Goal: Navigation & Orientation: Find specific page/section

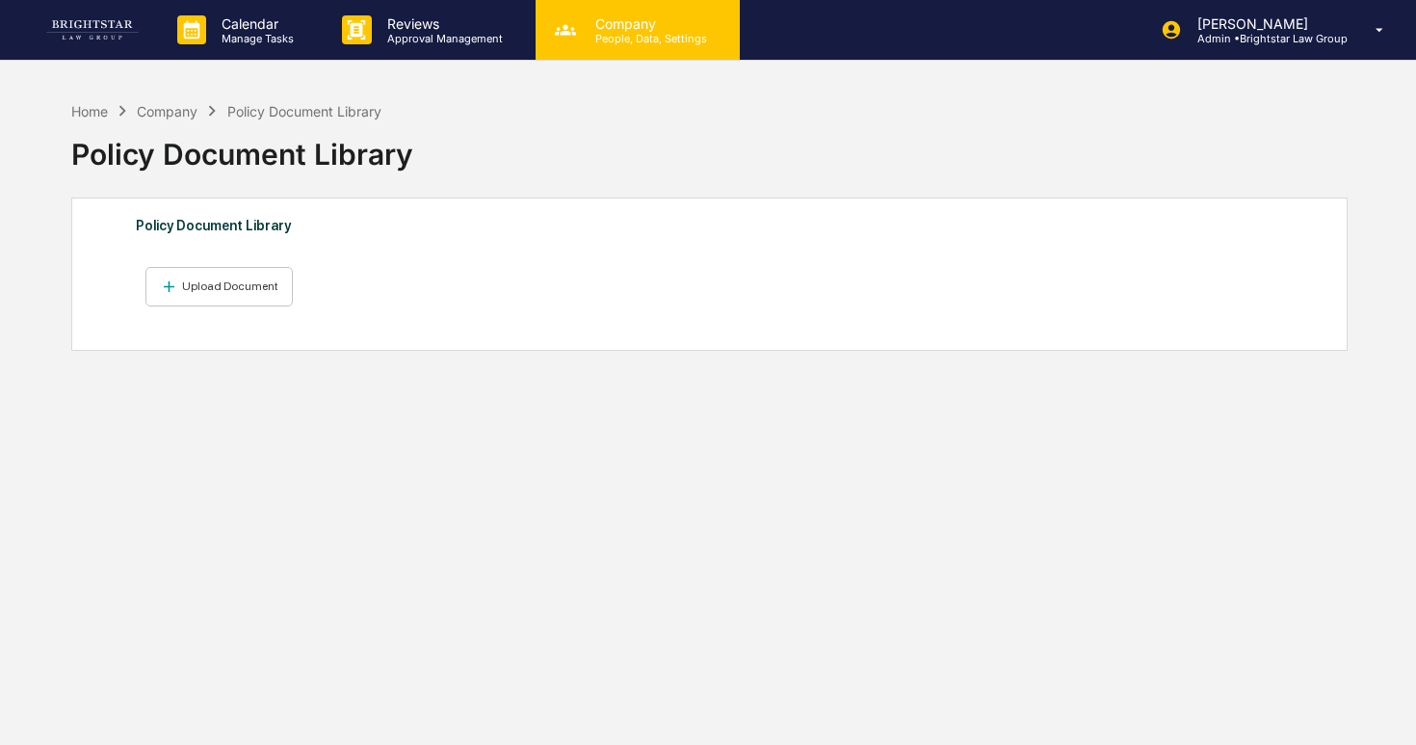
click at [610, 35] on p "People, Data, Settings" at bounding box center [648, 38] width 137 height 13
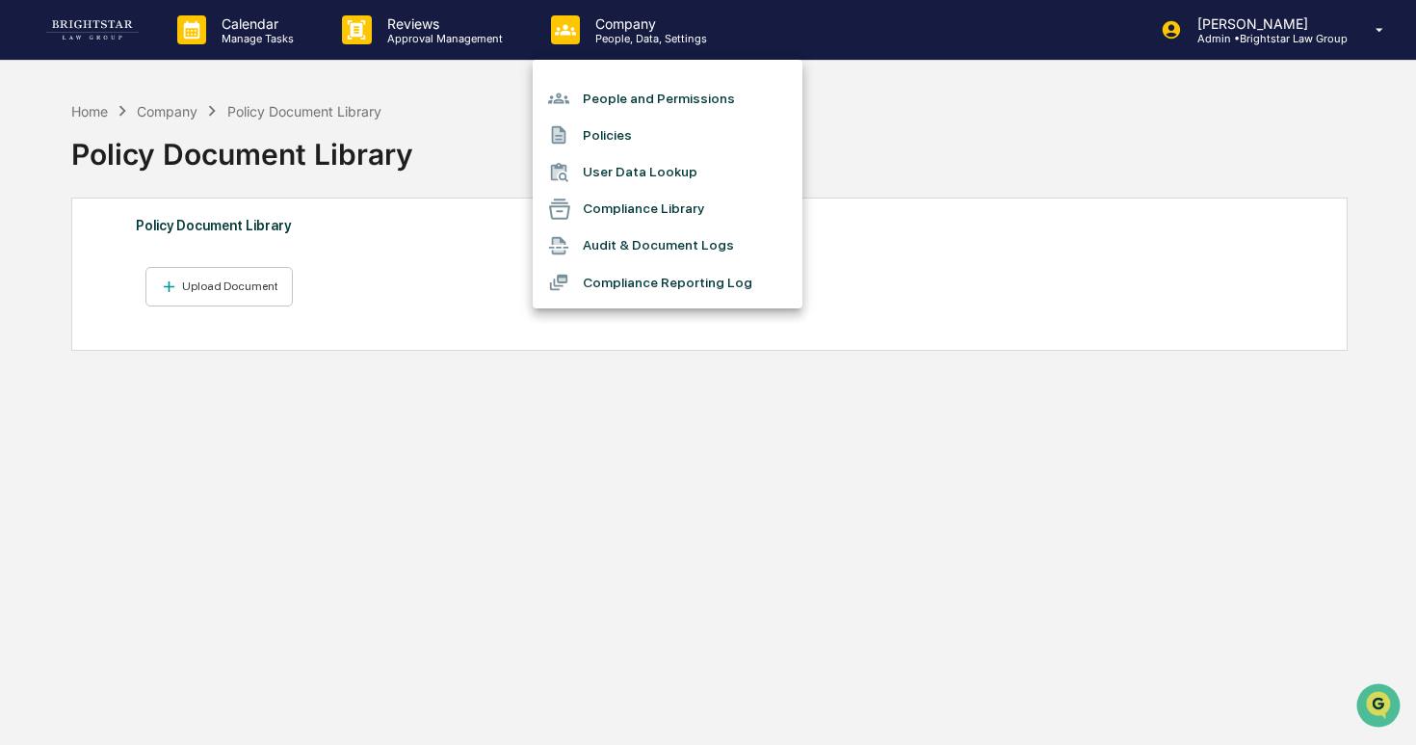
click at [598, 175] on li "User Data Lookup" at bounding box center [668, 172] width 270 height 37
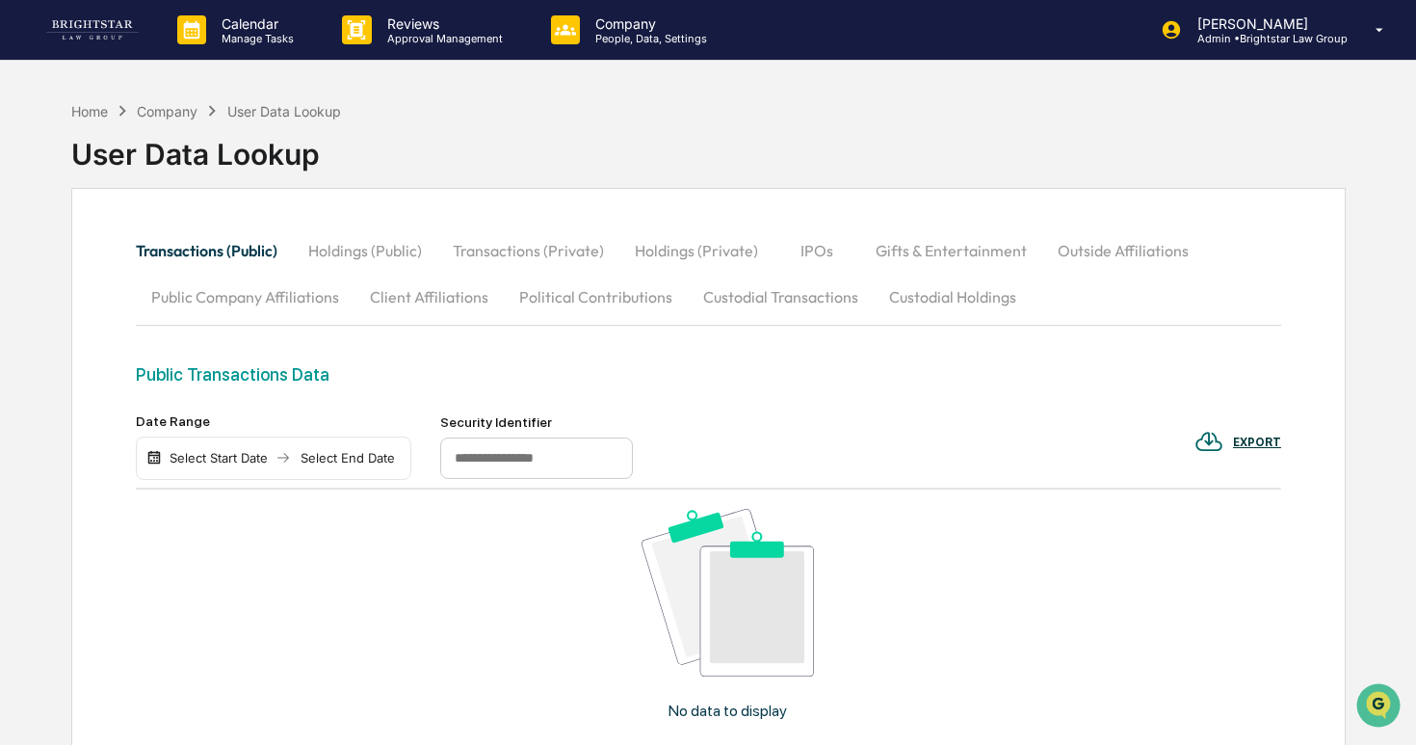
click at [514, 251] on button "Transactions (Private)" at bounding box center [528, 250] width 182 height 46
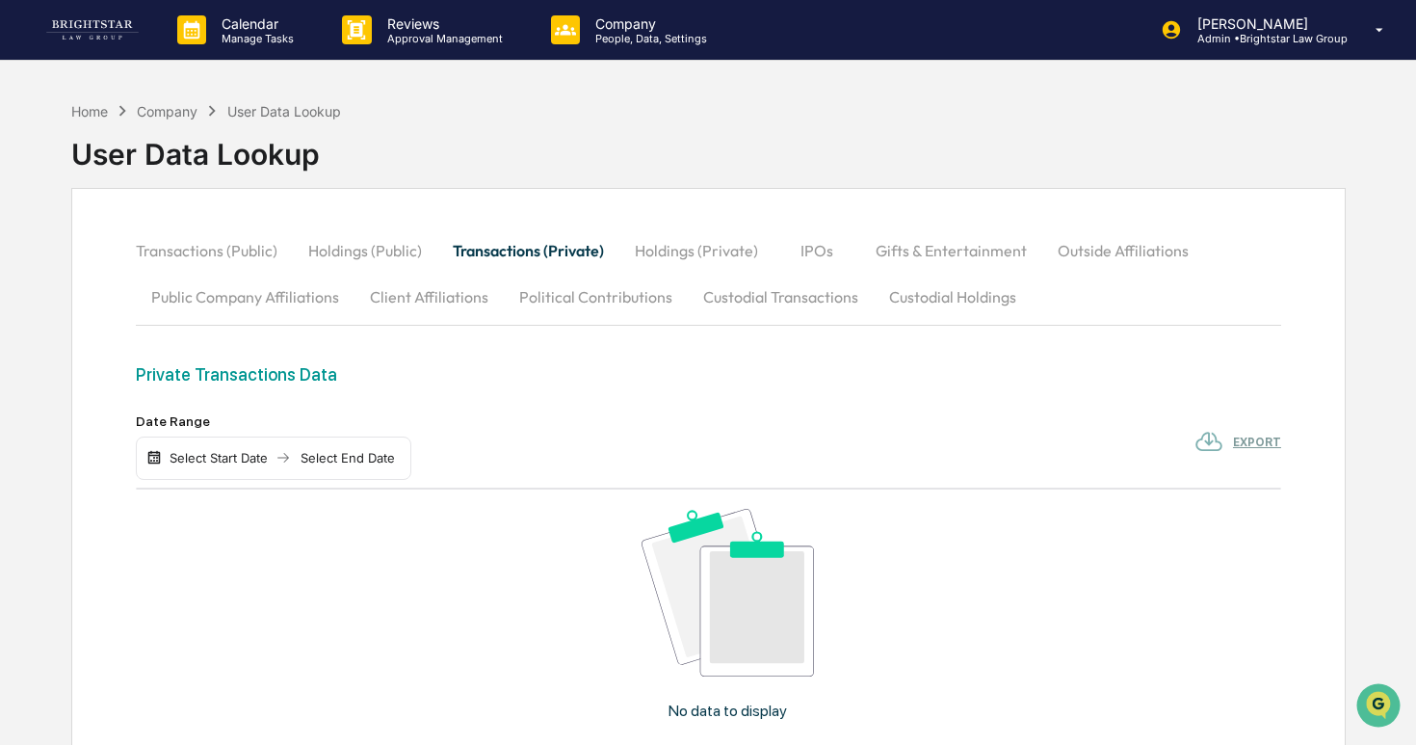
click at [726, 271] on button "Holdings (Private)" at bounding box center [696, 250] width 154 height 46
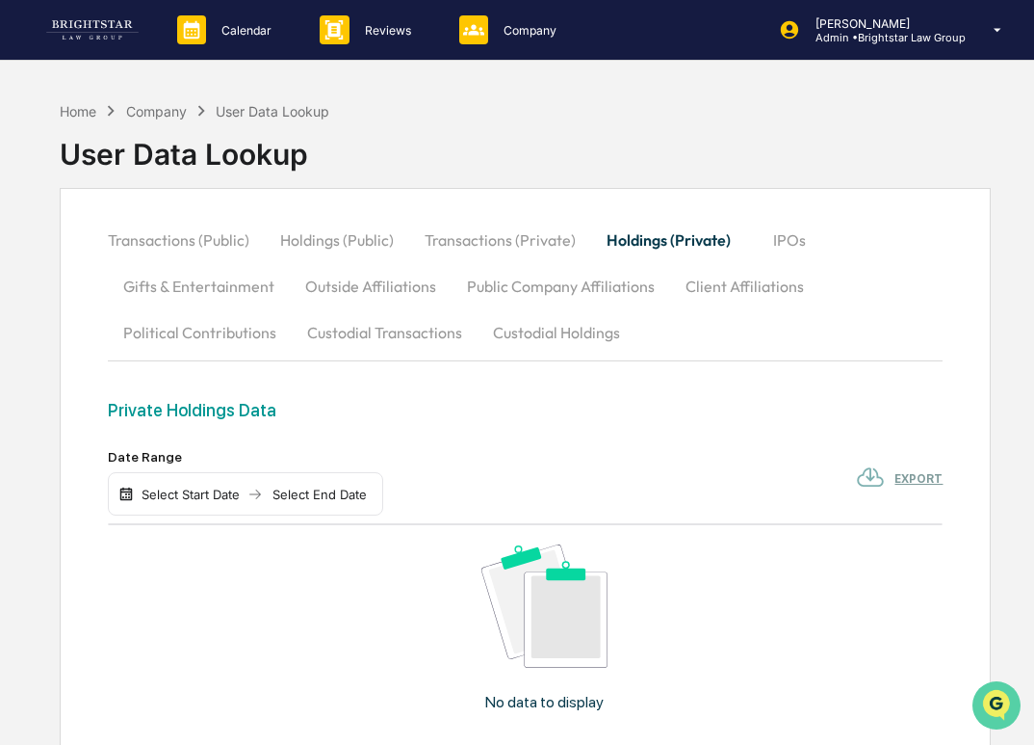
click at [999, 718] on icon "Open customer support" at bounding box center [997, 729] width 48 height 48
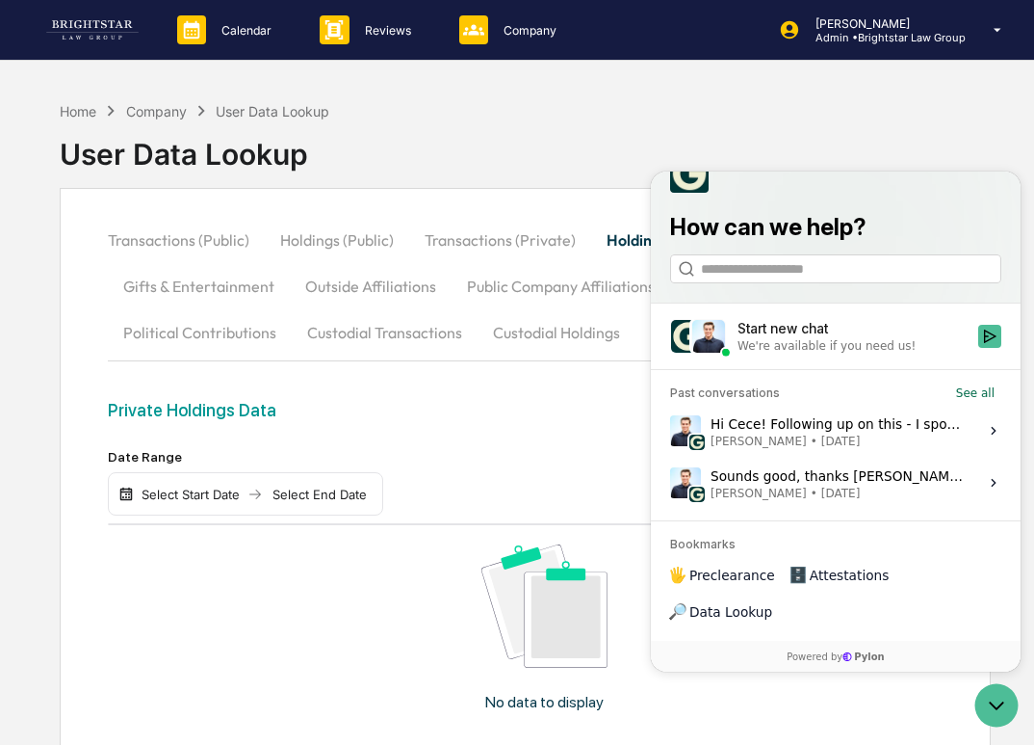
click at [877, 449] on div "Hi Cece! Following up on this - I spoke with my engineers and we should be able…" at bounding box center [839, 430] width 256 height 37
click at [670, 432] on button "View issue" at bounding box center [669, 431] width 1 height 1
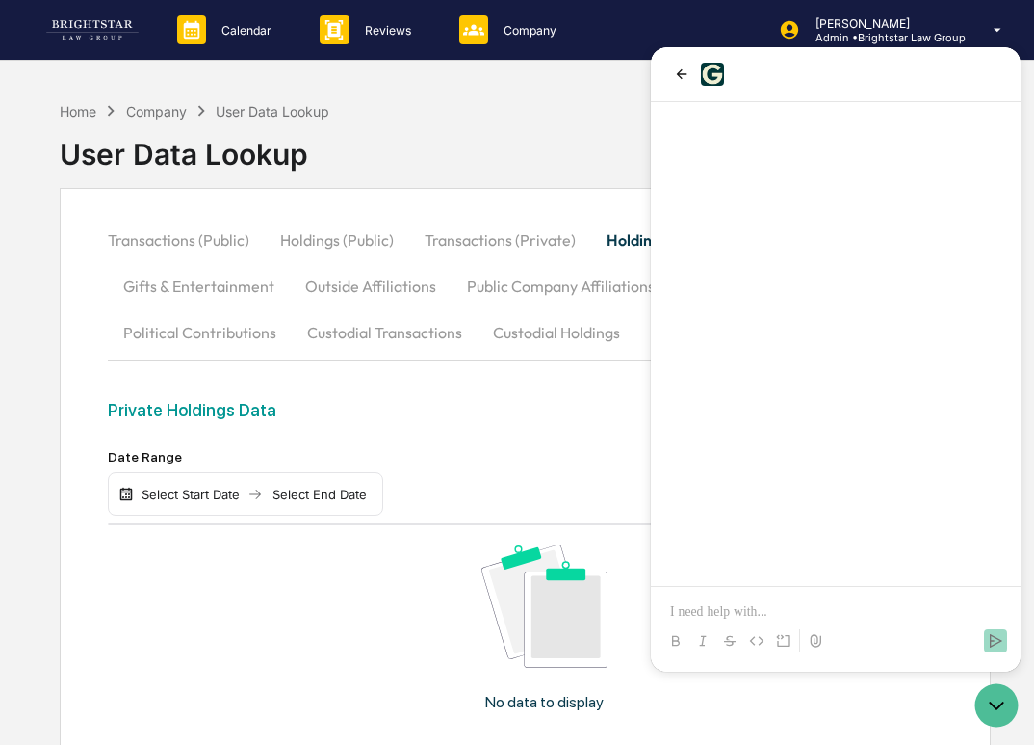
scroll to position [1389, 0]
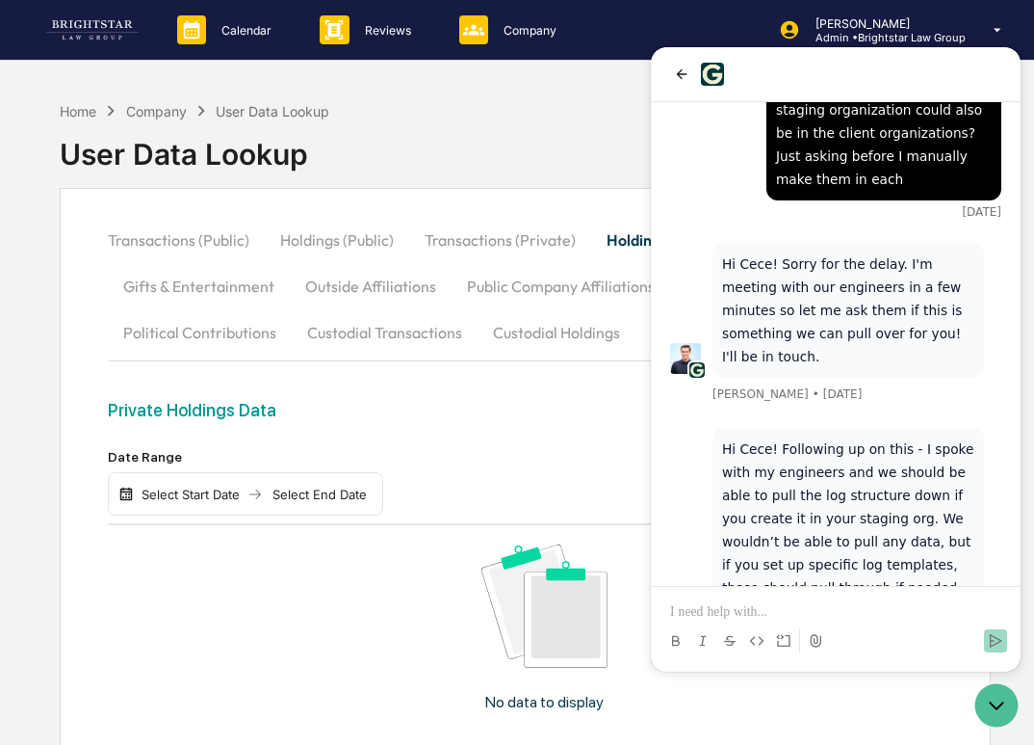
click at [837, 609] on p at bounding box center [835, 611] width 331 height 19
click at [809, 615] on p "**********" at bounding box center [835, 611] width 331 height 19
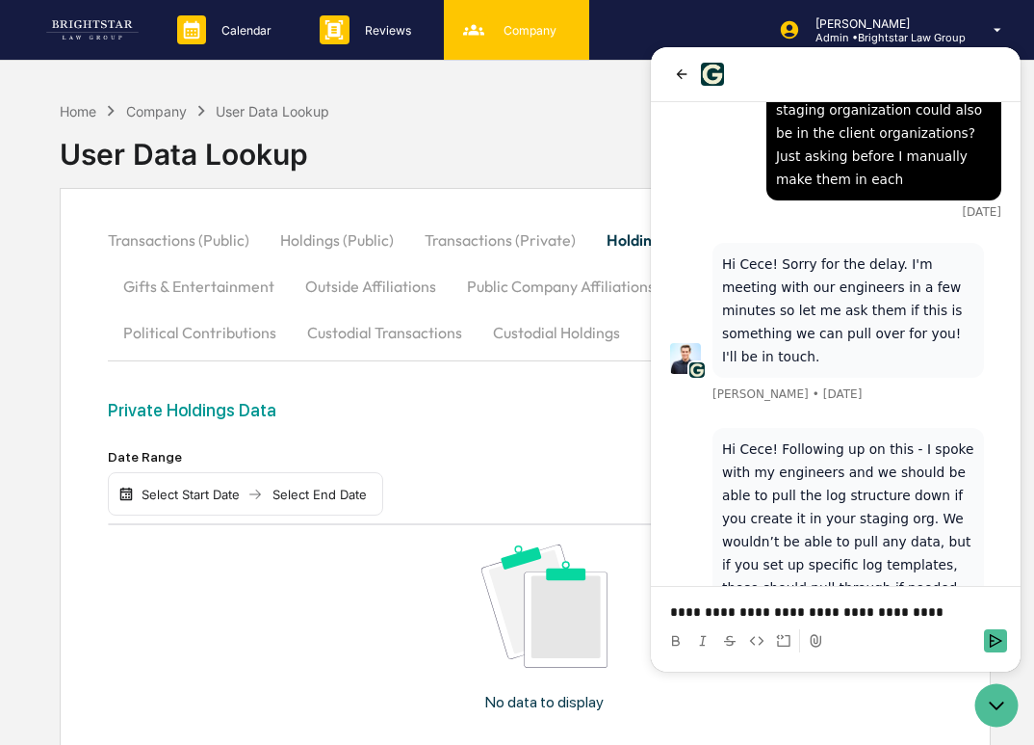
click at [483, 33] on icon at bounding box center [473, 29] width 21 height 11
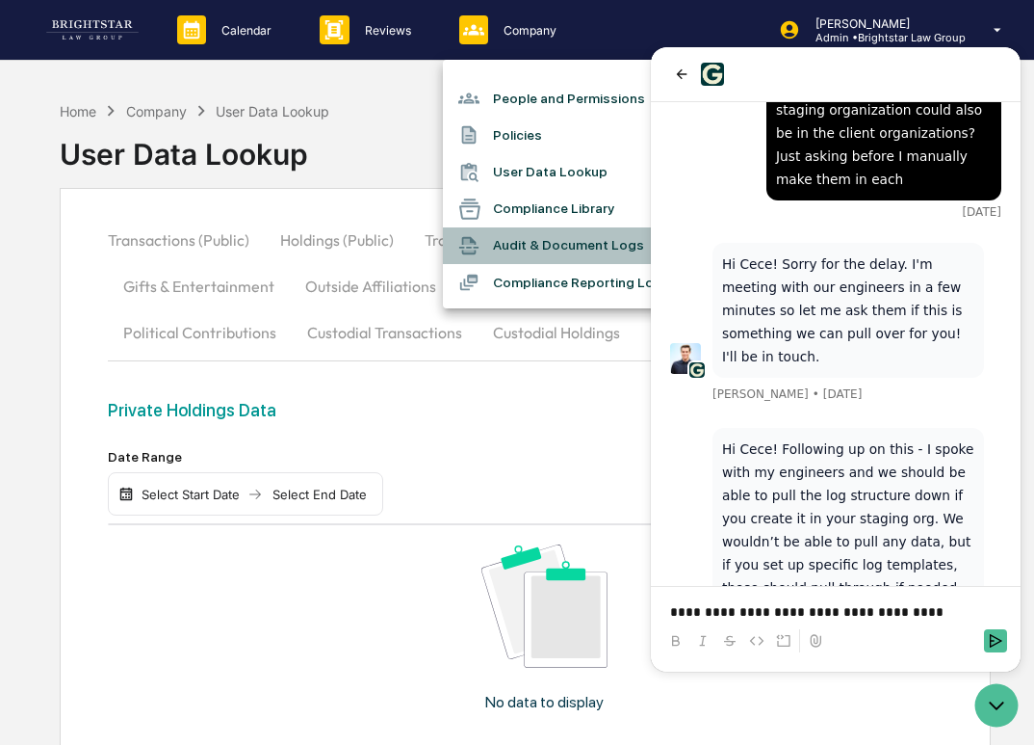
click at [569, 247] on li "Audit & Document Logs" at bounding box center [578, 245] width 270 height 37
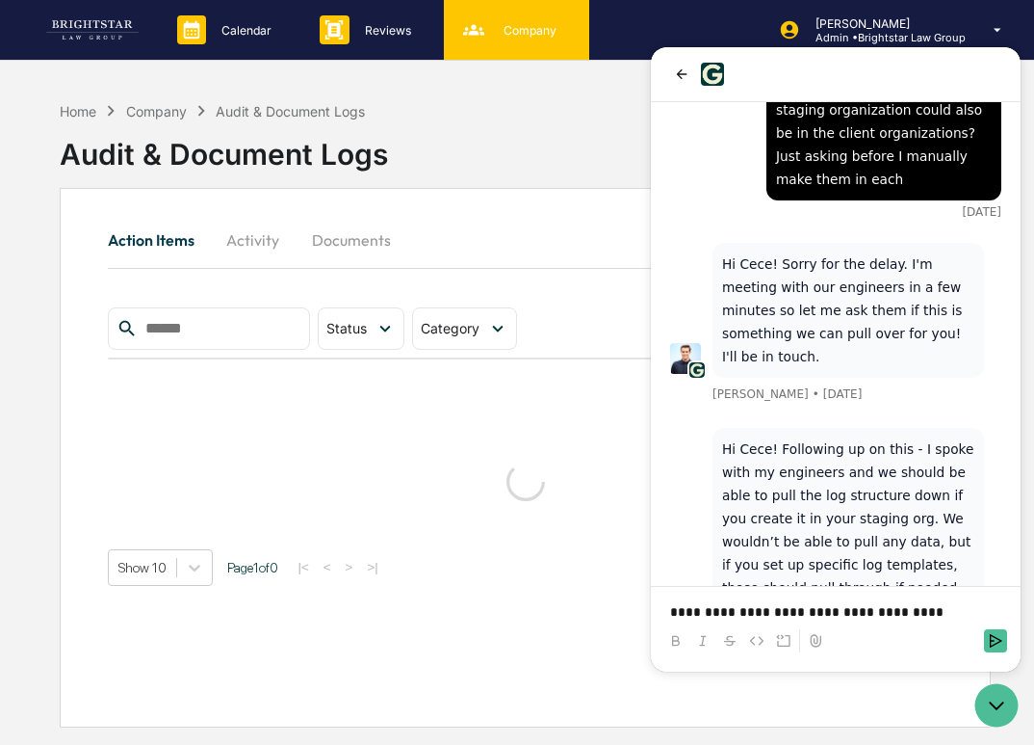
click at [523, 31] on p "Company" at bounding box center [527, 30] width 78 height 14
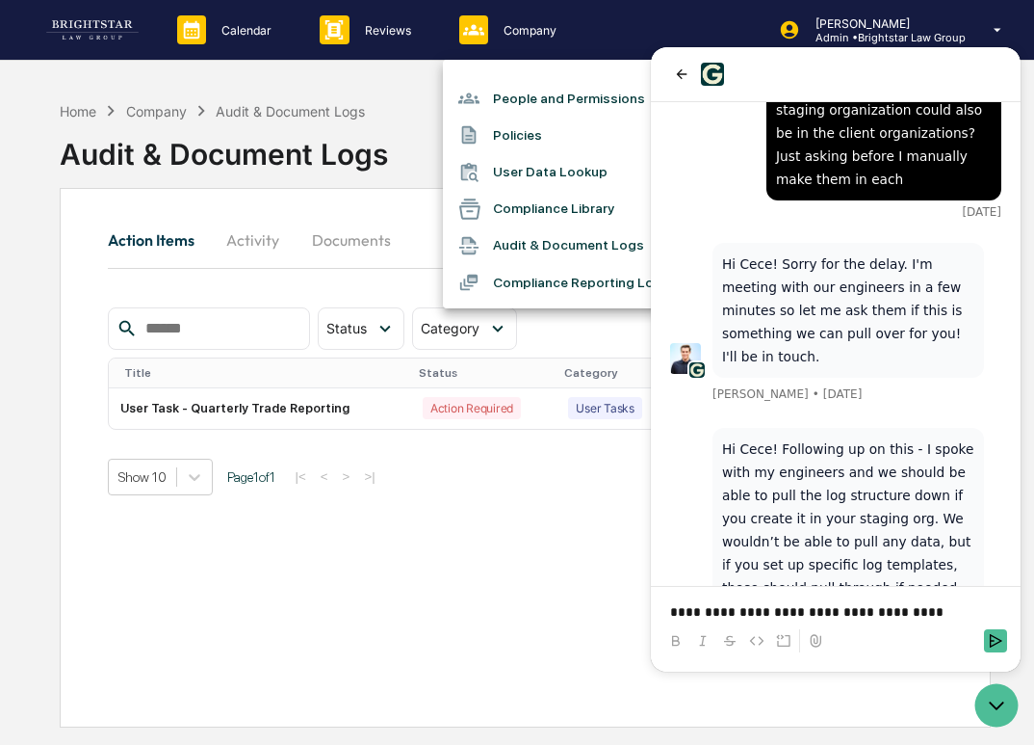
click at [540, 291] on li "Compliance Reporting Log" at bounding box center [578, 282] width 270 height 37
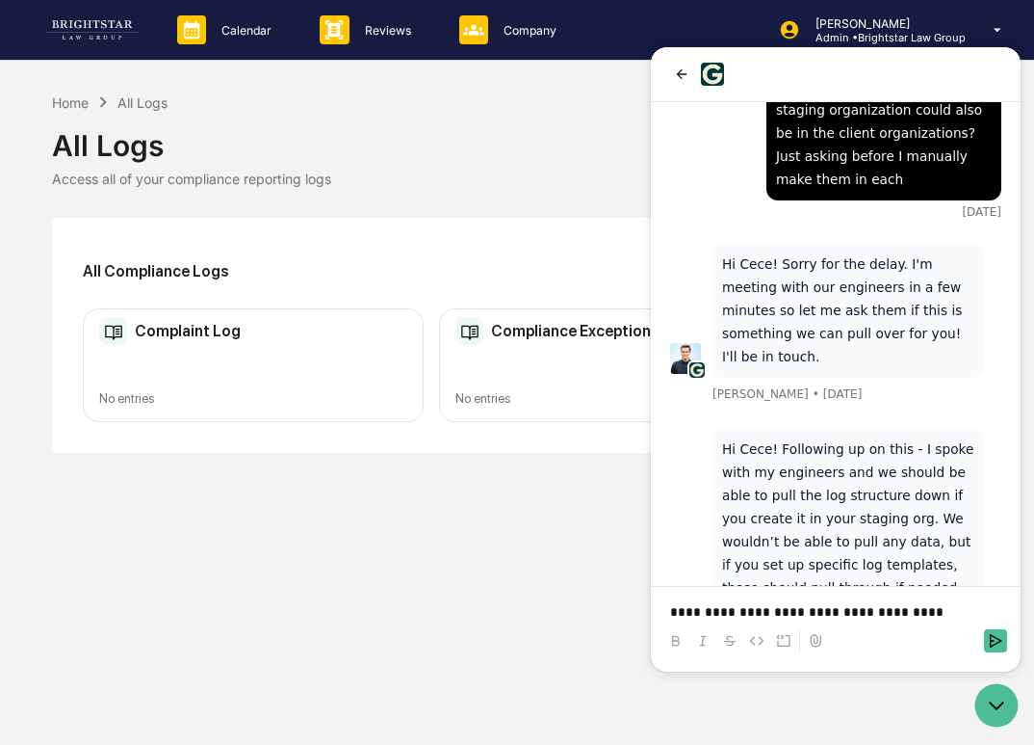
click at [563, 263] on div "All Compliance Logs New Log Table" at bounding box center [518, 271] width 870 height 44
click at [937, 611] on p "**********" at bounding box center [835, 611] width 331 height 19
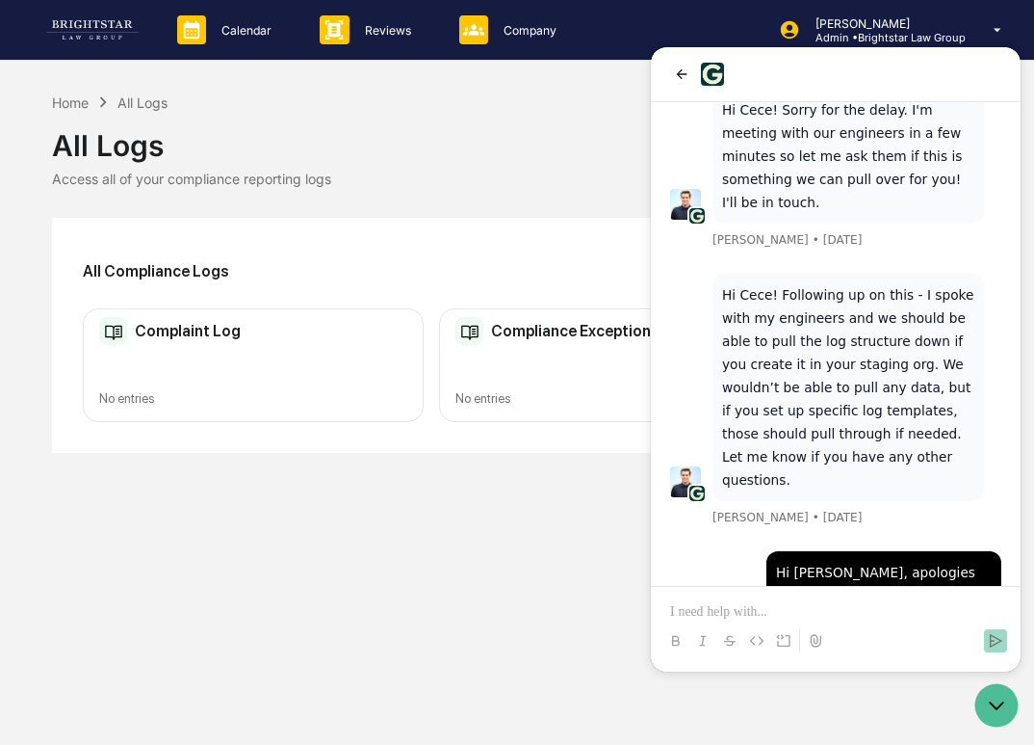
scroll to position [1797, 0]
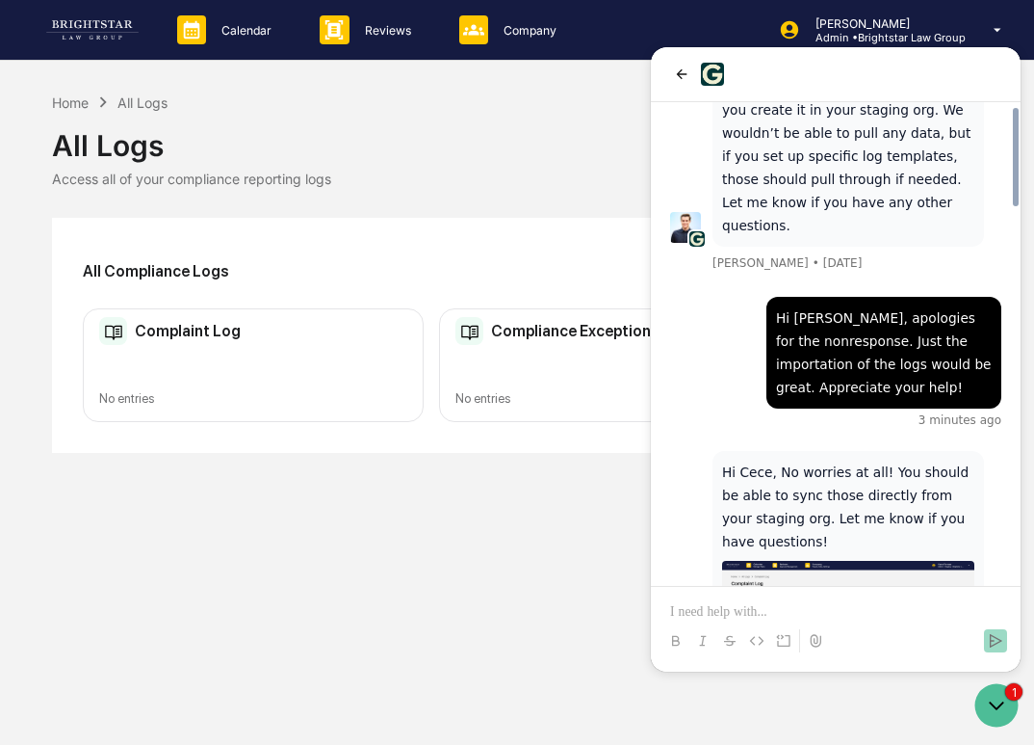
click at [419, 203] on div "Home All Logs All Logs Access all of your compliance reporting logs All Complia…" at bounding box center [517, 272] width 931 height 361
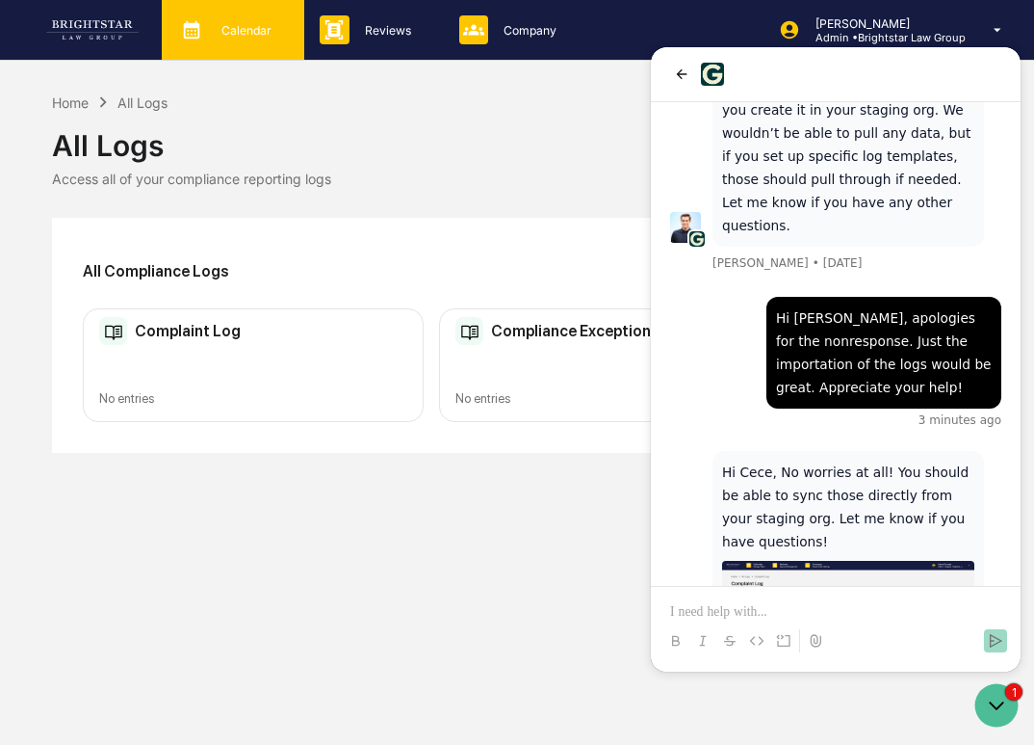
click at [276, 24] on p "Calendar" at bounding box center [243, 30] width 75 height 14
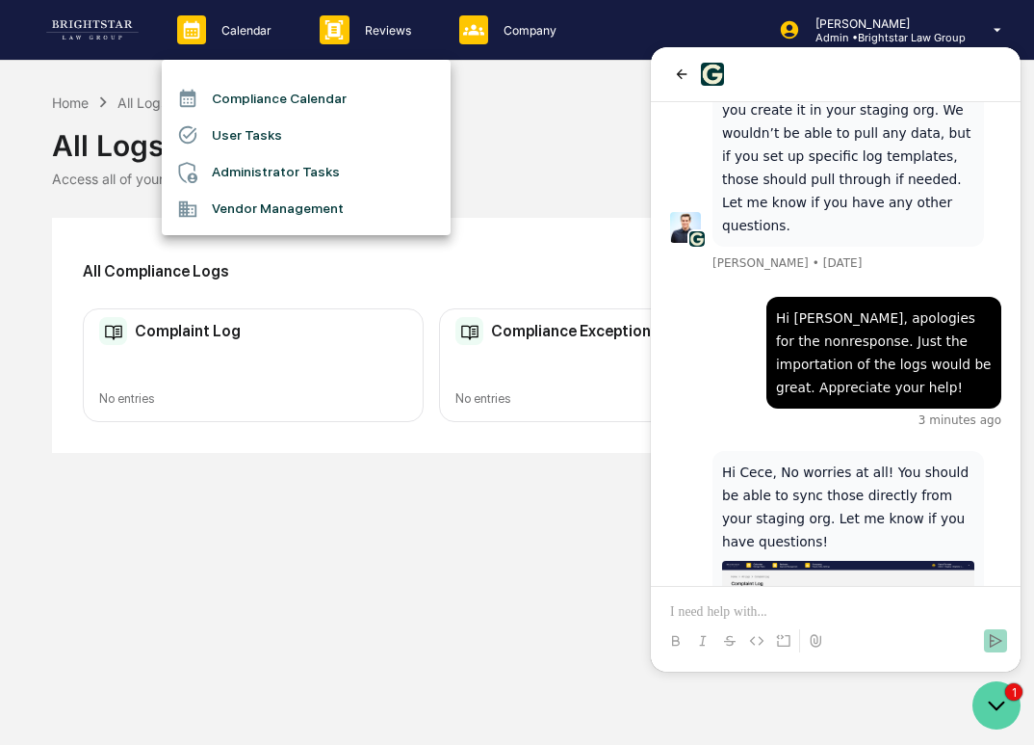
click at [998, 690] on icon "Open customer support" at bounding box center [997, 705] width 48 height 48
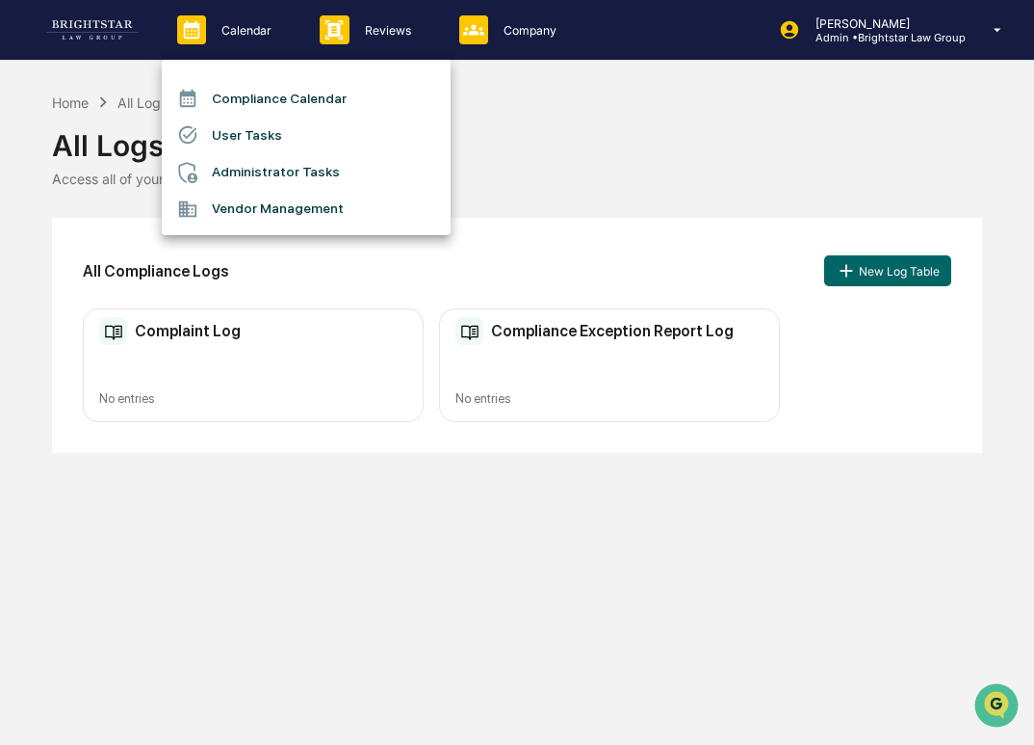
click at [917, 32] on div at bounding box center [517, 372] width 1034 height 745
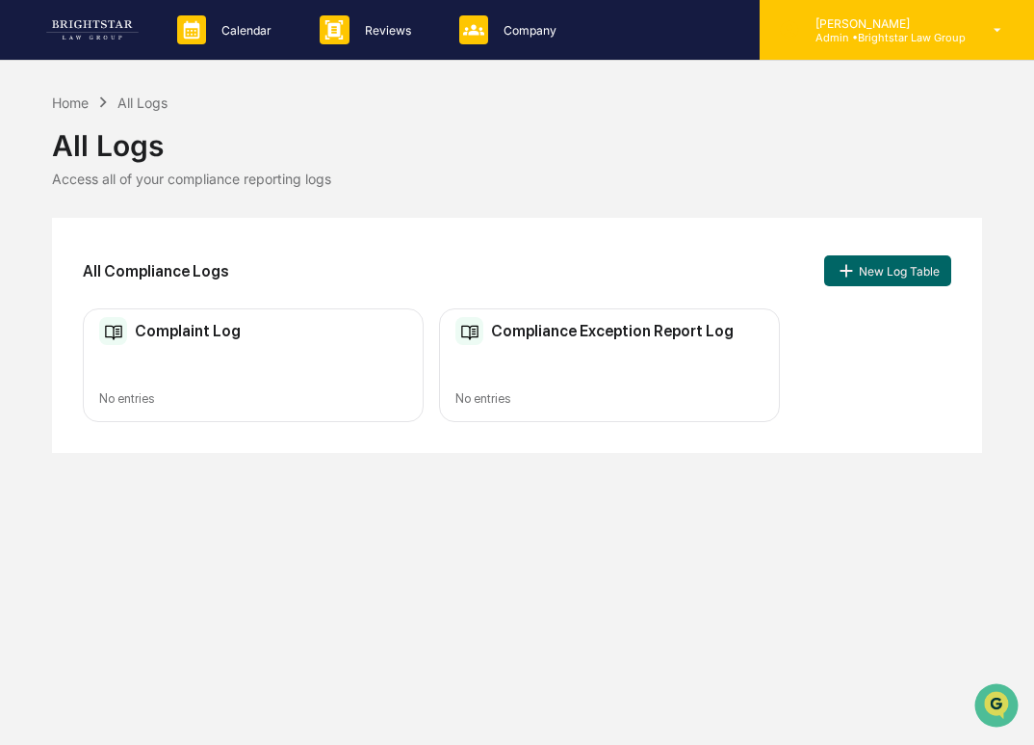
click at [952, 39] on p "Admin • Brightstar Law Group" at bounding box center [883, 37] width 166 height 13
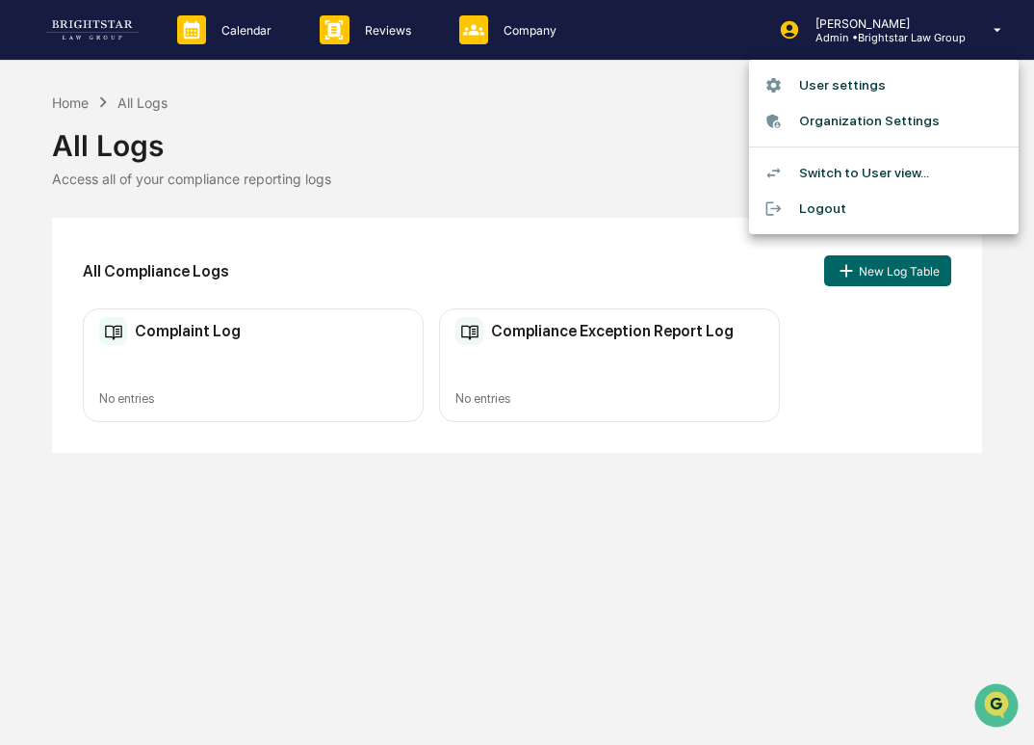
click at [958, 35] on div at bounding box center [517, 372] width 1034 height 745
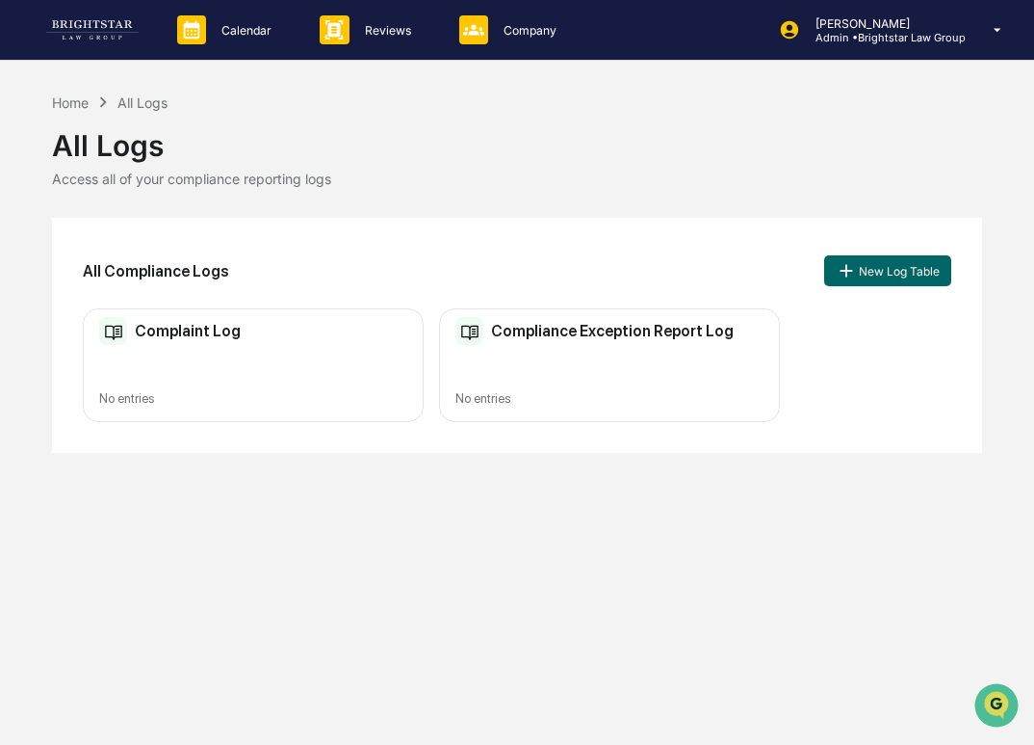
click at [958, 35] on p "Admin • Brightstar Law Group" at bounding box center [883, 37] width 166 height 13
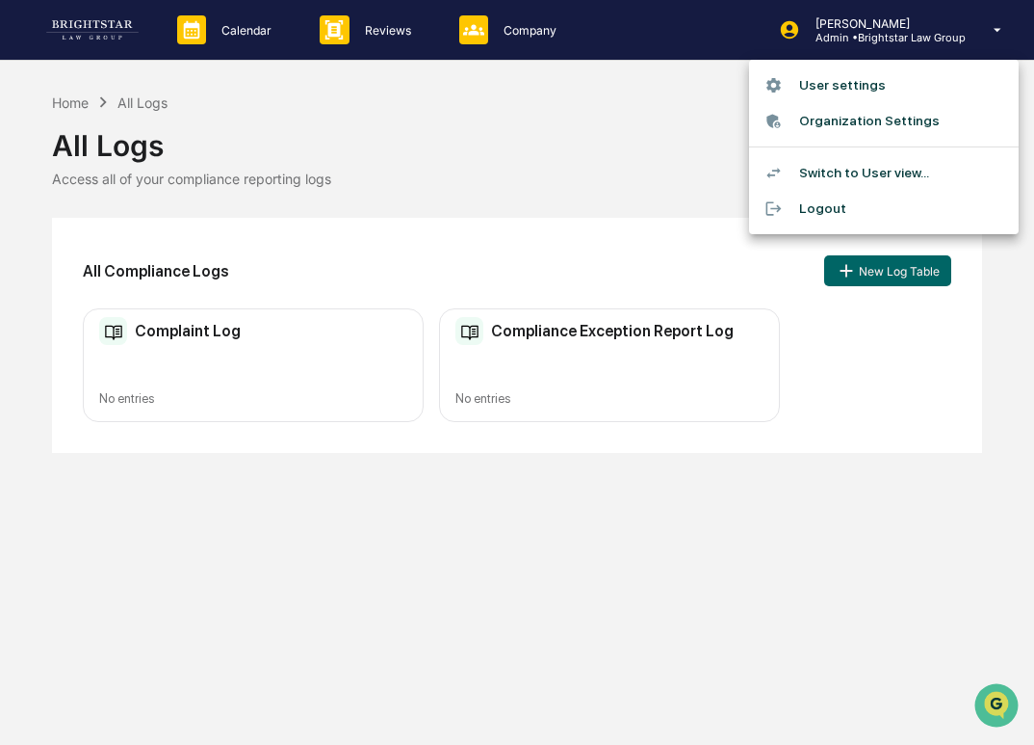
drag, startPoint x: 919, startPoint y: 128, endPoint x: 629, endPoint y: 151, distance: 290.8
click at [630, 151] on div "User settings Organization Settings Switch to User view... Logout" at bounding box center [517, 372] width 1034 height 745
click at [629, 151] on div at bounding box center [517, 372] width 1034 height 745
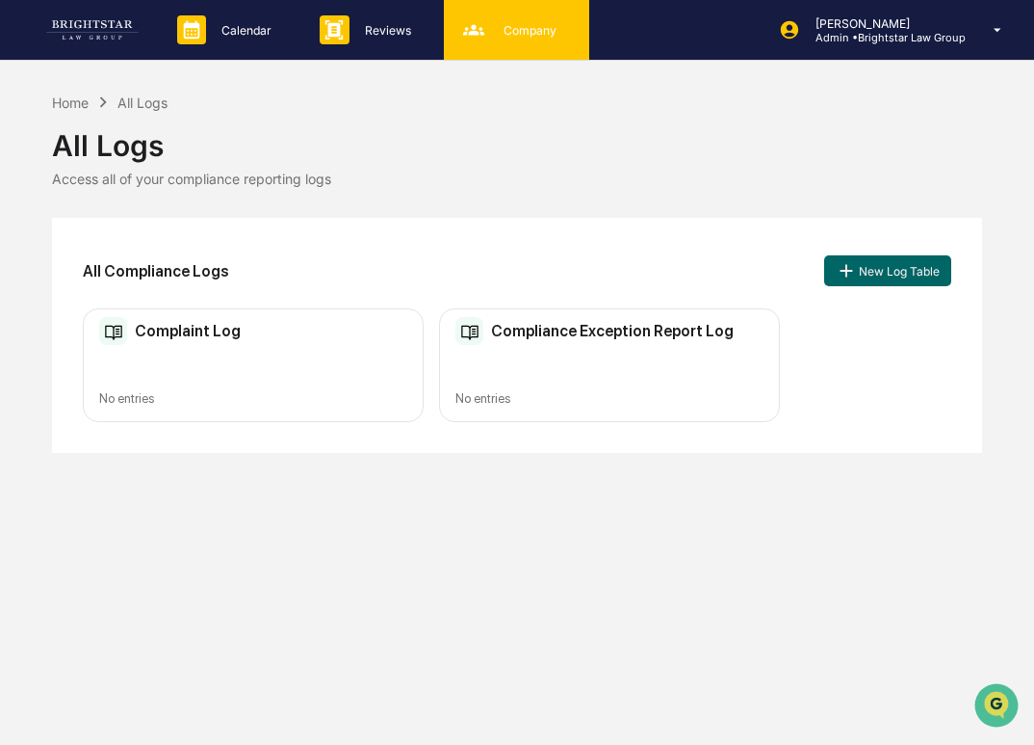
click at [472, 44] on div "Company People, Data, Settings" at bounding box center [516, 30] width 145 height 60
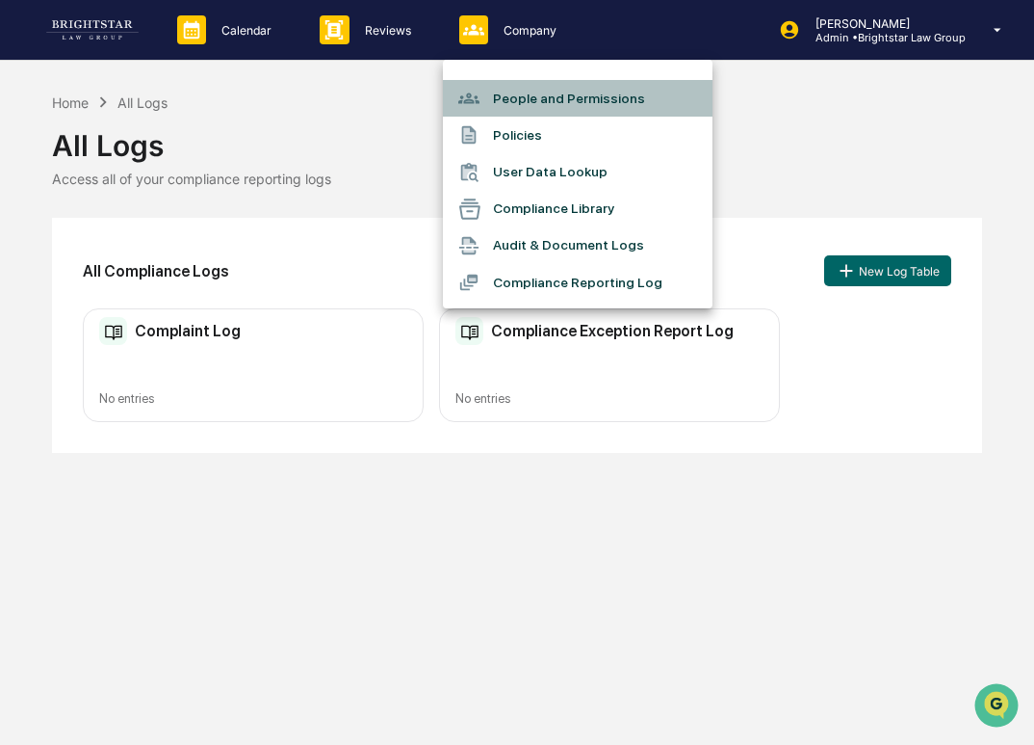
click at [524, 98] on li "People and Permissions" at bounding box center [578, 98] width 270 height 37
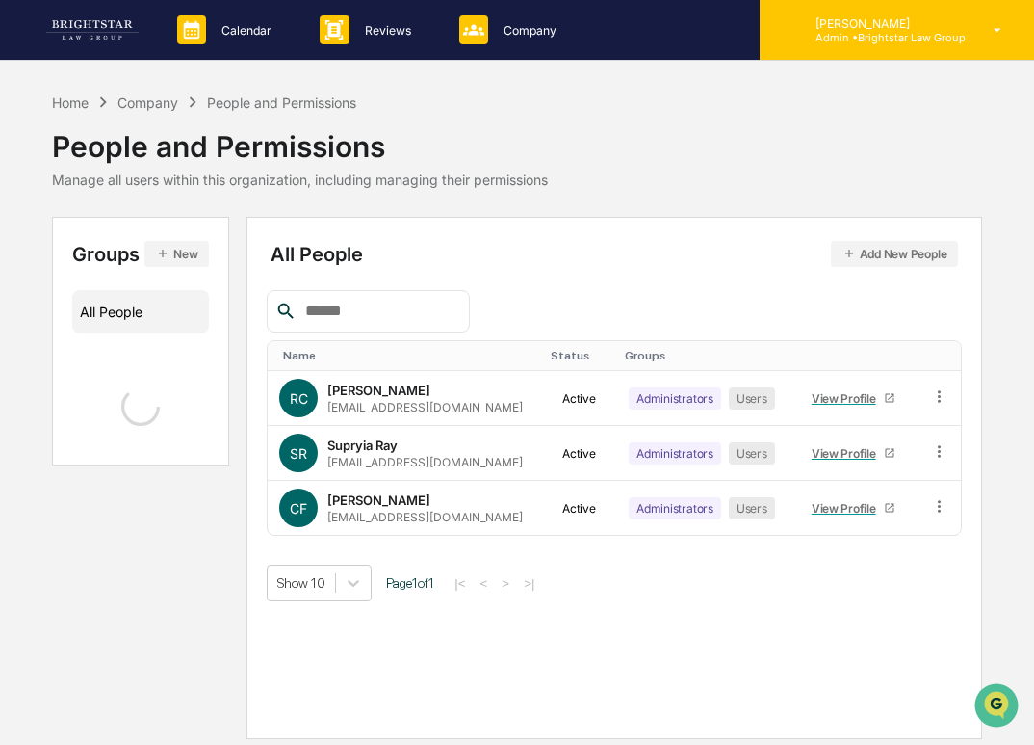
click at [899, 26] on p "Cece Ferraez" at bounding box center [883, 23] width 166 height 14
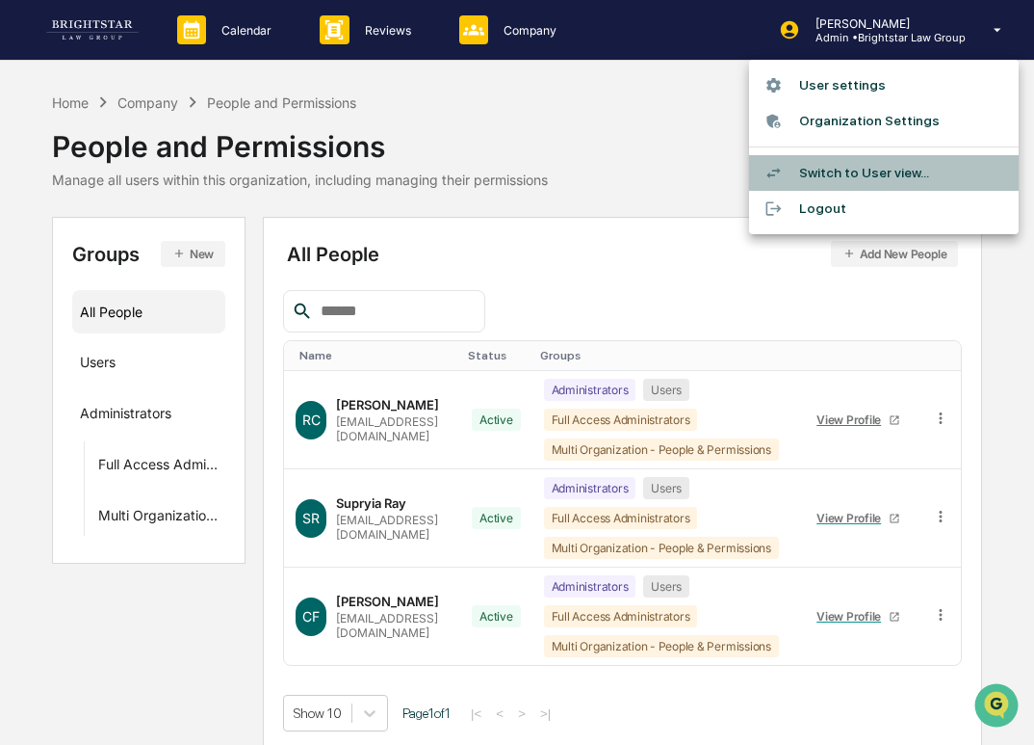
click at [923, 160] on li "Switch to User view..." at bounding box center [884, 173] width 270 height 36
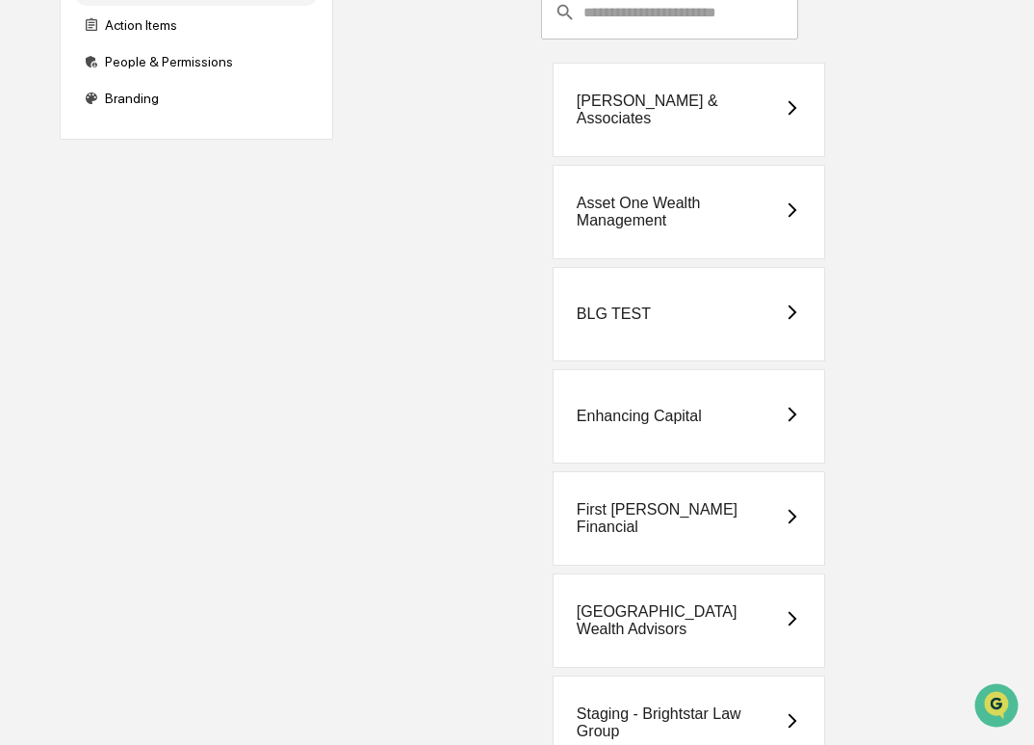
scroll to position [248, 0]
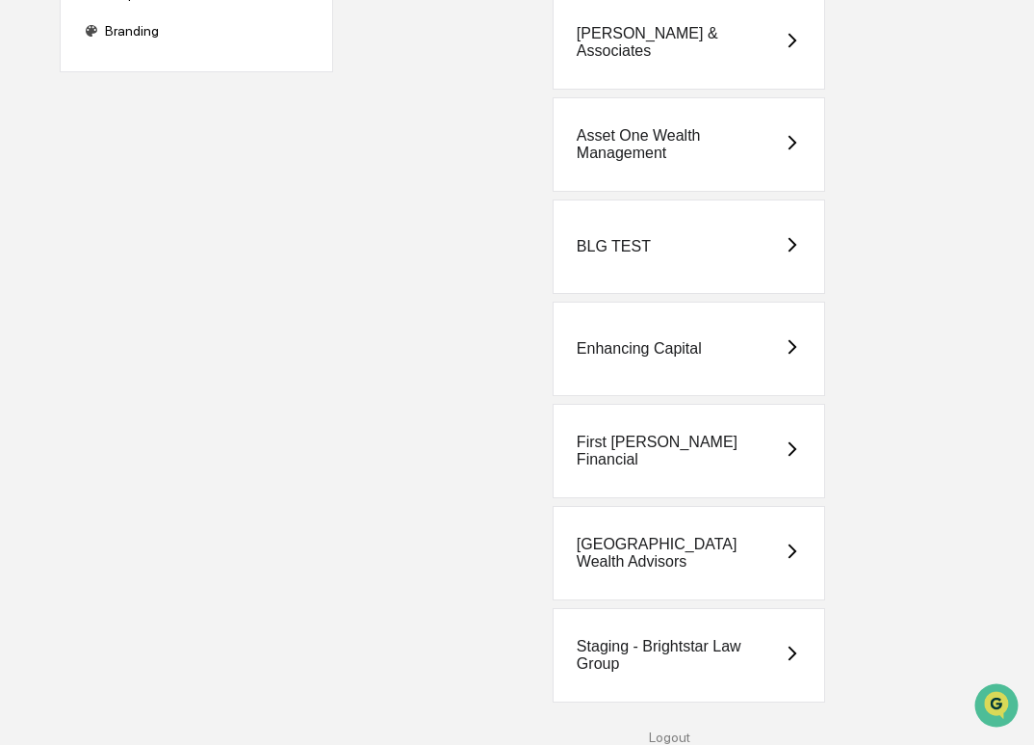
click at [703, 641] on div "Staging - Brightstar Law Group" at bounding box center [680, 655] width 207 height 35
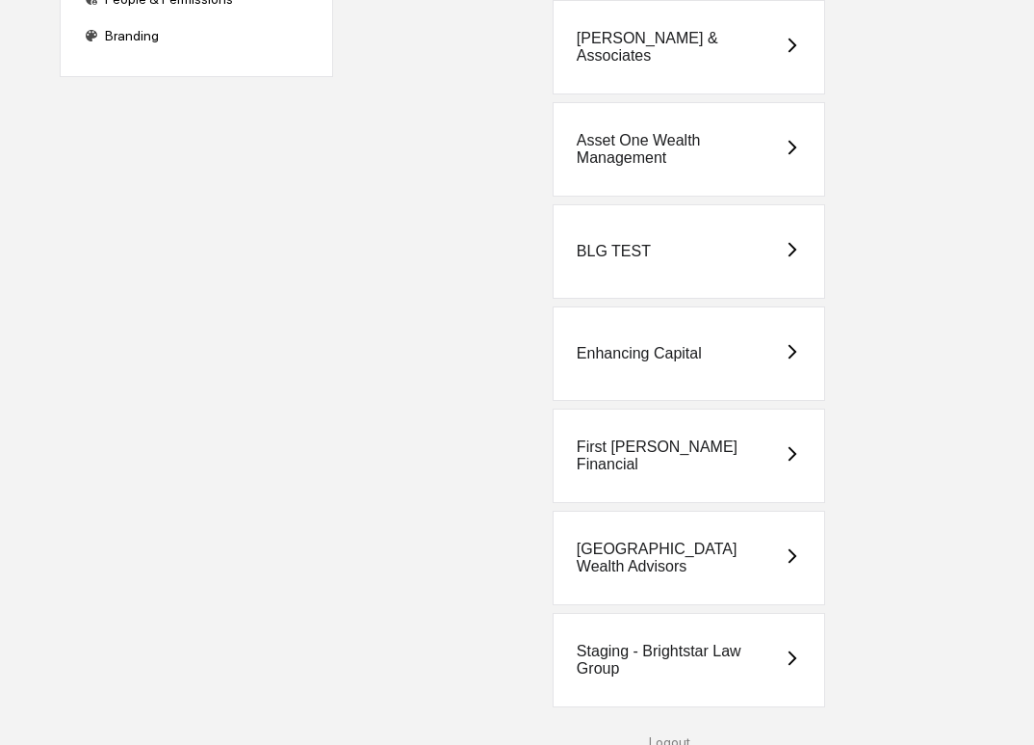
scroll to position [248, 0]
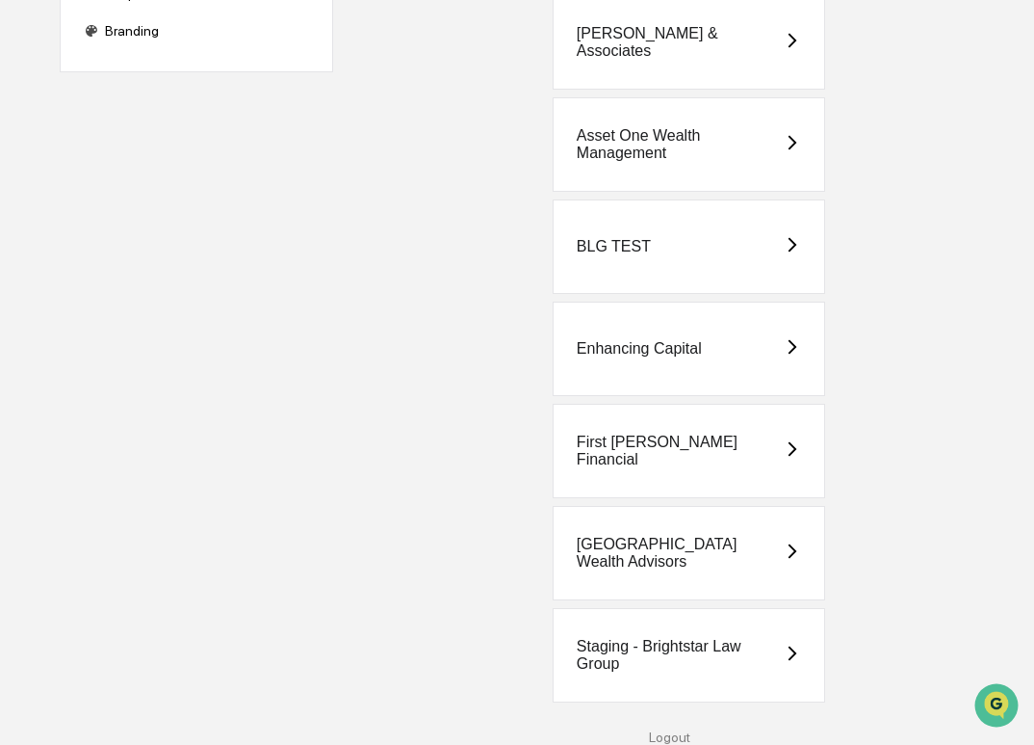
click at [670, 646] on div "Staging - Brightstar Law Group" at bounding box center [680, 655] width 207 height 35
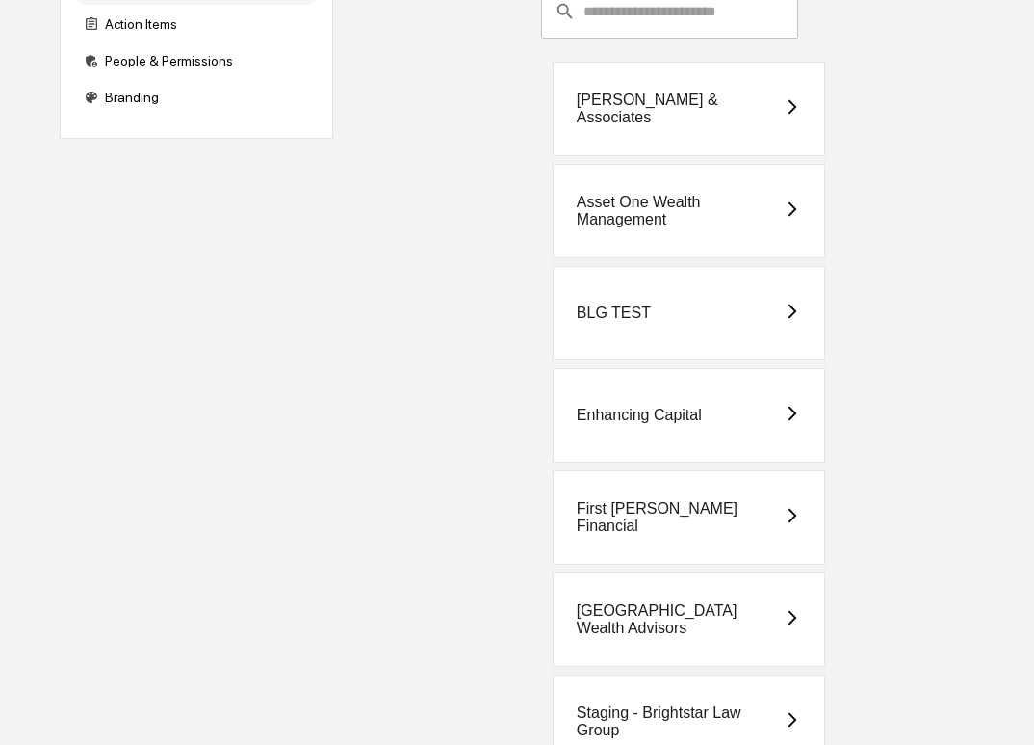
scroll to position [185, 0]
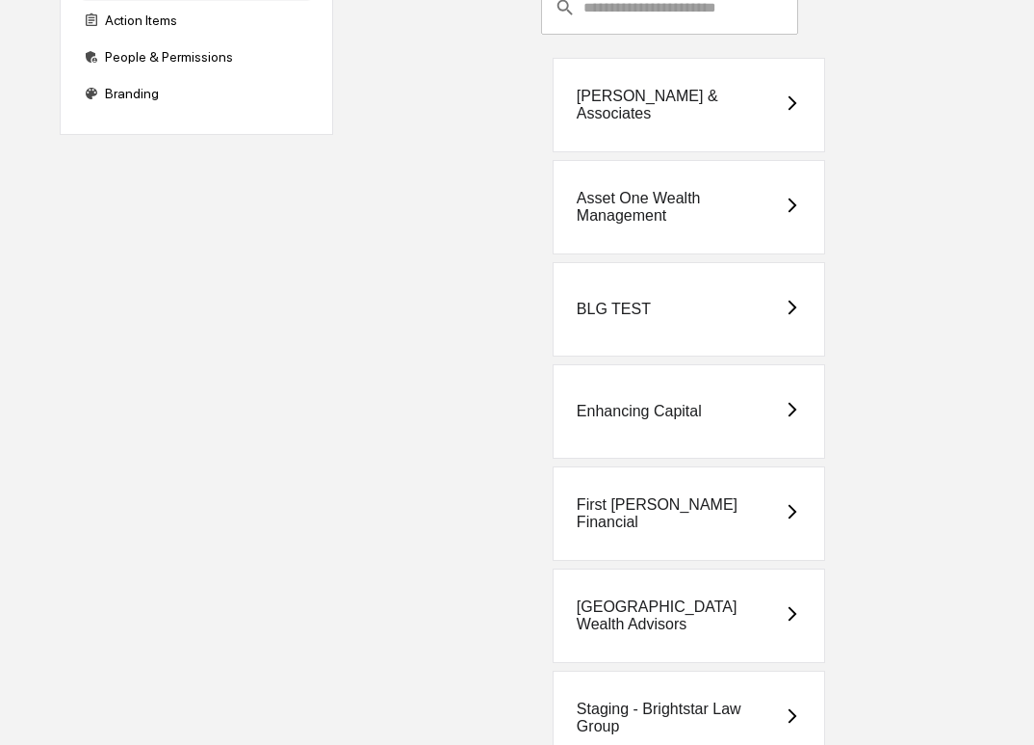
click at [650, 506] on div "First [PERSON_NAME] Financial" at bounding box center [680, 513] width 207 height 35
